Goal: Check status: Check status

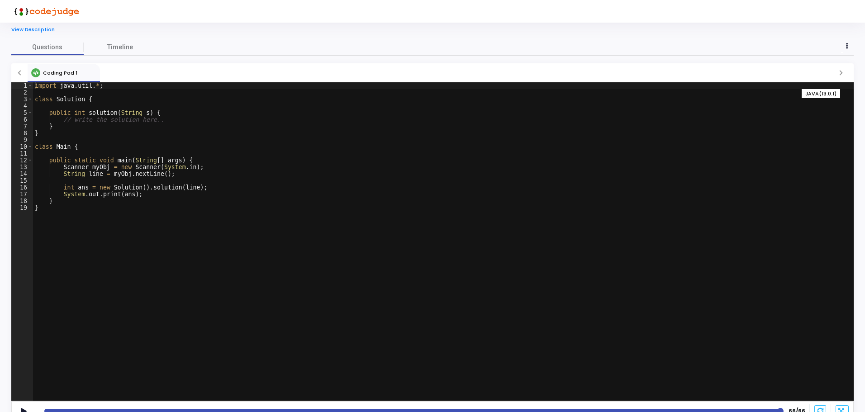
scroll to position [30, 0]
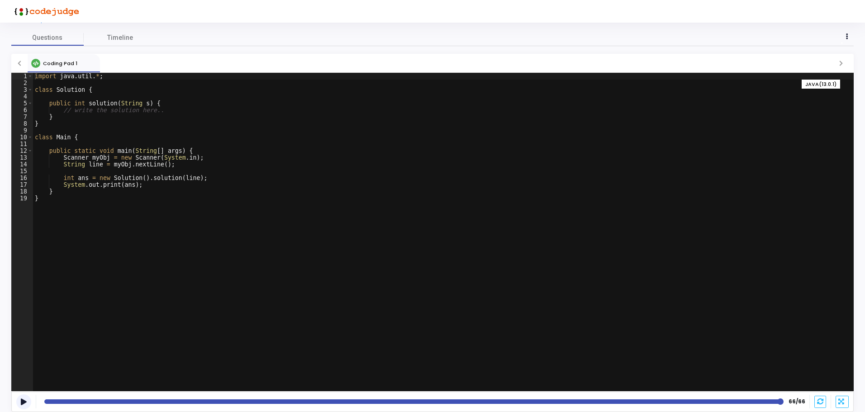
click at [24, 403] on icon at bounding box center [24, 401] width 6 height 5
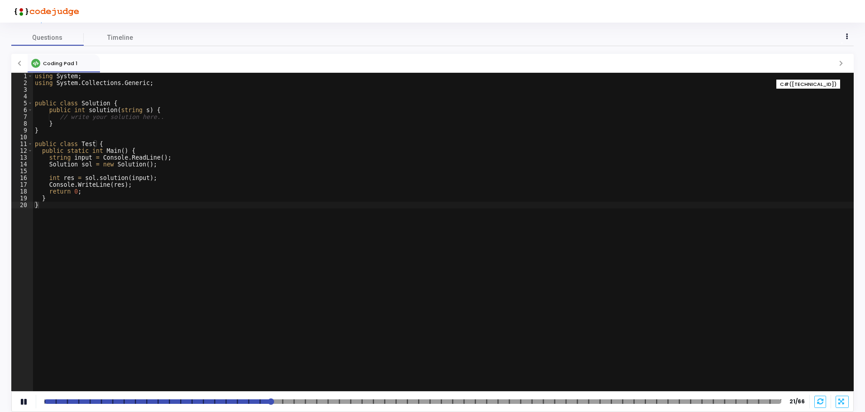
click at [750, 403] on div at bounding box center [412, 401] width 737 height 5
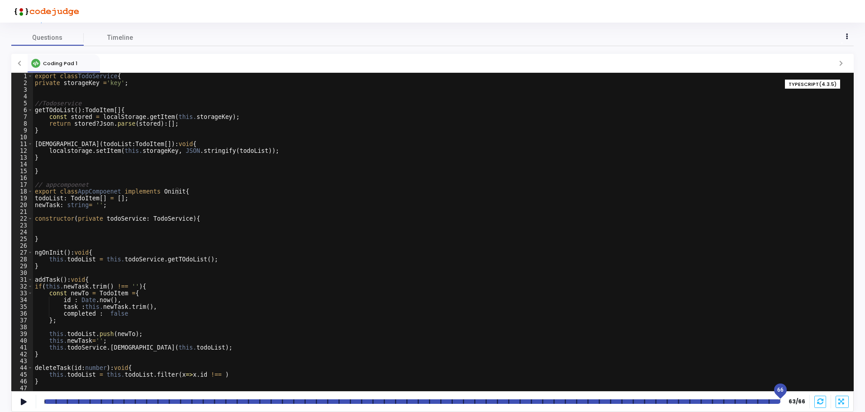
click at [778, 403] on div at bounding box center [412, 401] width 736 height 5
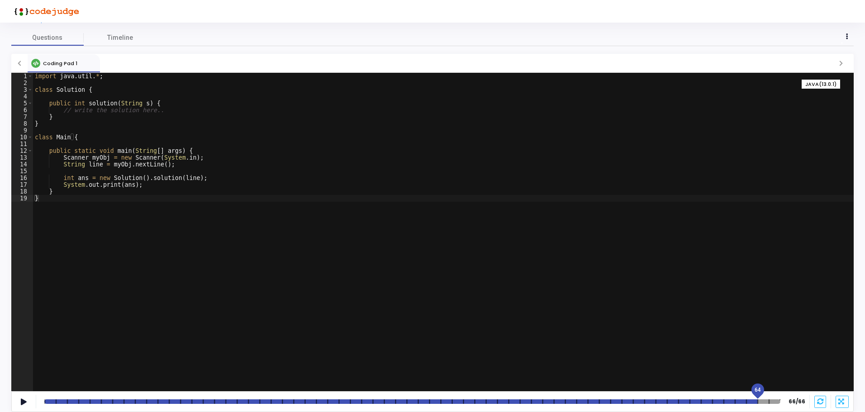
click at [755, 400] on div at bounding box center [412, 401] width 736 height 5
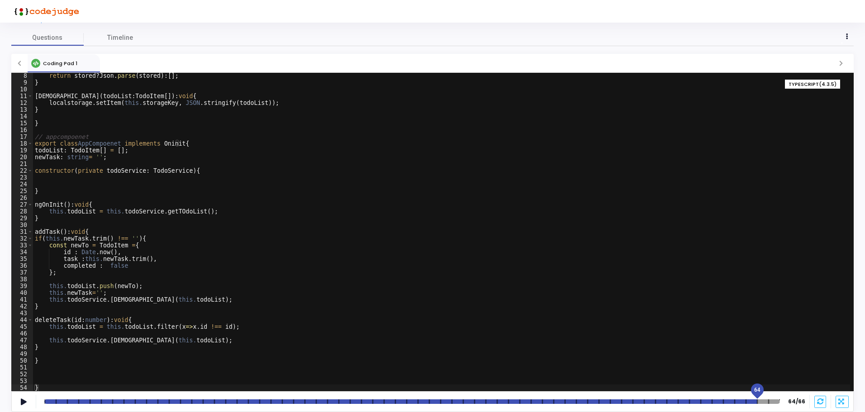
click at [763, 400] on div at bounding box center [412, 401] width 736 height 5
drag, startPoint x: 759, startPoint y: 390, endPoint x: 766, endPoint y: 391, distance: 7.4
click at [766, 391] on span "65" at bounding box center [768, 390] width 6 height 8
click at [121, 37] on span "Timeline" at bounding box center [120, 38] width 26 height 10
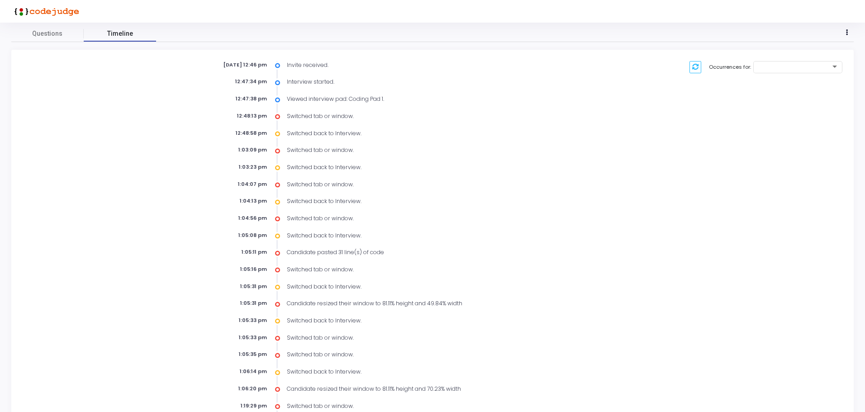
scroll to position [0, 0]
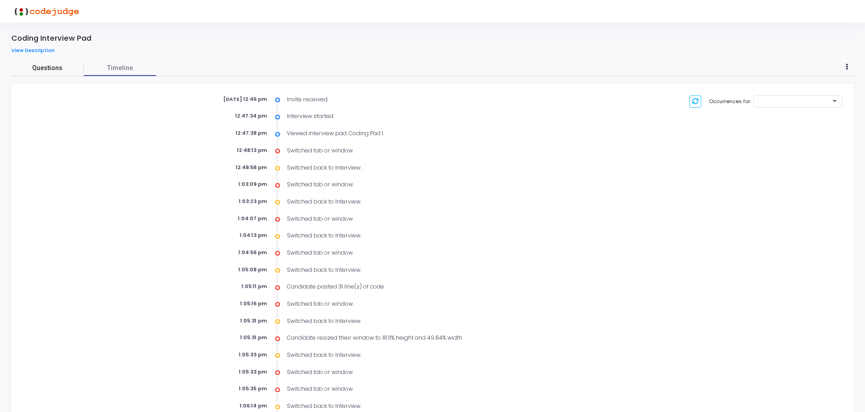
click at [46, 68] on span "Questions" at bounding box center [47, 68] width 72 height 10
